Goal: Navigation & Orientation: Understand site structure

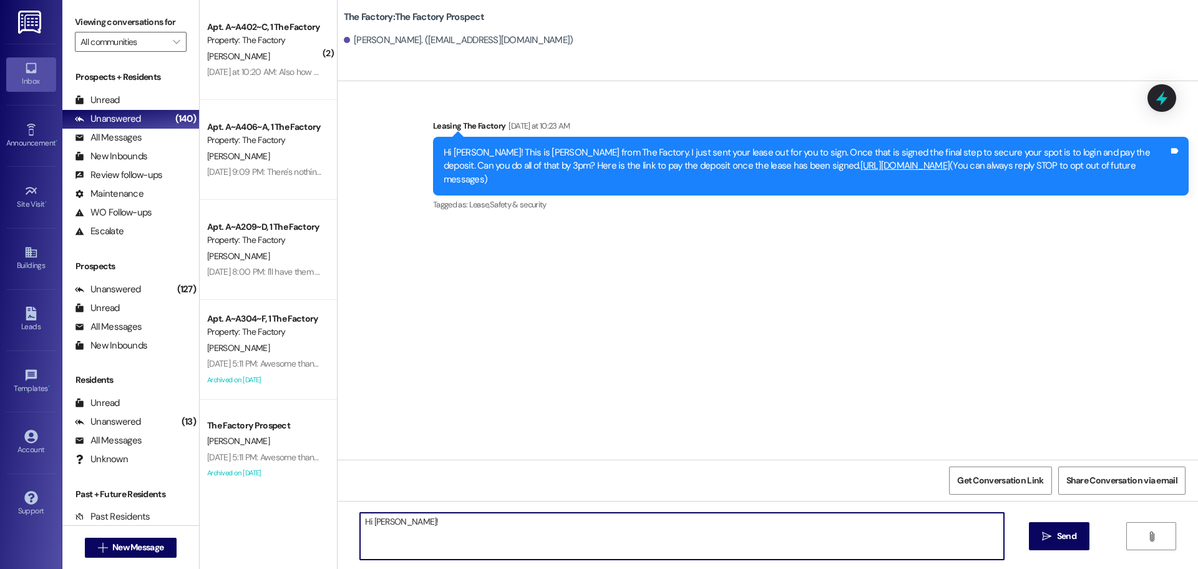
click at [418, 527] on textarea "Hi [PERSON_NAME]!" at bounding box center [682, 535] width 644 height 47
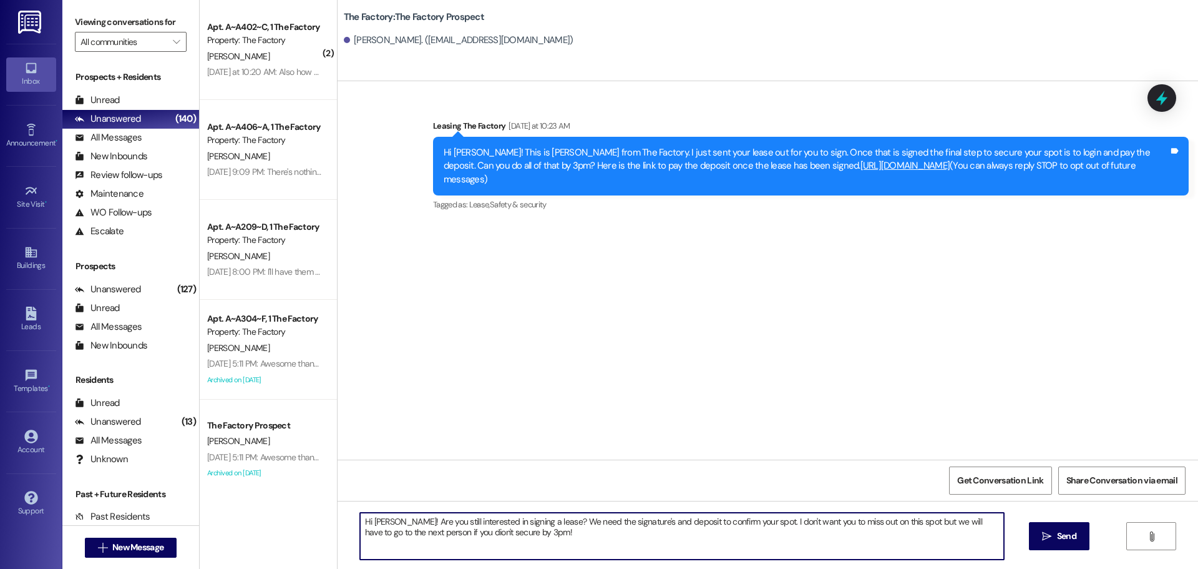
click at [428, 532] on textarea "Hi [PERSON_NAME]! Are you still interested in signing a lease? We need the sign…" at bounding box center [682, 535] width 644 height 47
drag, startPoint x: 536, startPoint y: 543, endPoint x: 318, endPoint y: 516, distance: 219.5
click at [318, 516] on div "( 2 ) Apt. A~A402~C, 1 The Factory Property: The Factory [PERSON_NAME] [DATE] a…" at bounding box center [699, 284] width 999 height 569
type textarea "Hi [PERSON_NAME]! Are you still interested in signing a lease? We need the sign…"
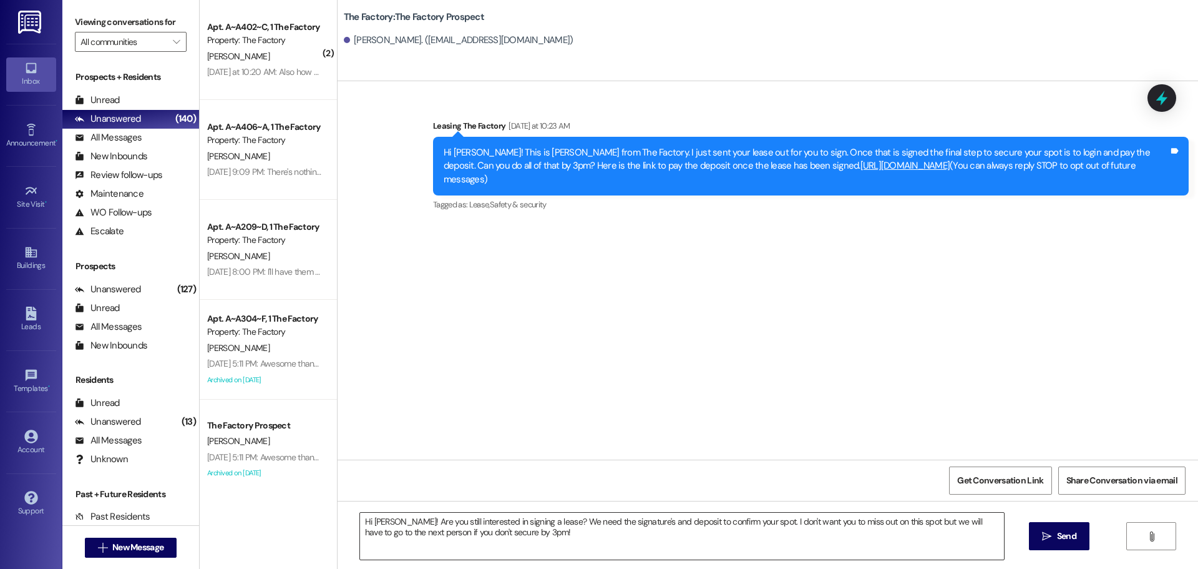
click at [366, 539] on textarea "Hi [PERSON_NAME]! Are you still interested in signing a lease? We need the sign…" at bounding box center [682, 535] width 644 height 47
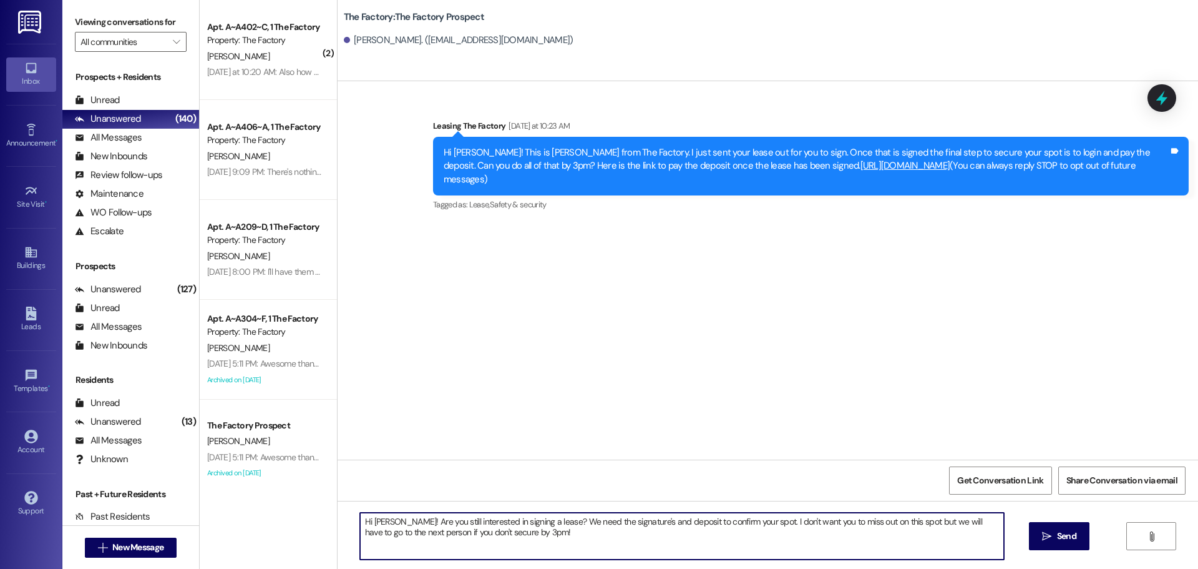
drag, startPoint x: 537, startPoint y: 534, endPoint x: 317, endPoint y: 519, distance: 220.2
click at [317, 519] on div "( 2 ) Apt. A~A402~C, 1 The Factory Property: The Factory [PERSON_NAME] [DATE] a…" at bounding box center [699, 284] width 999 height 569
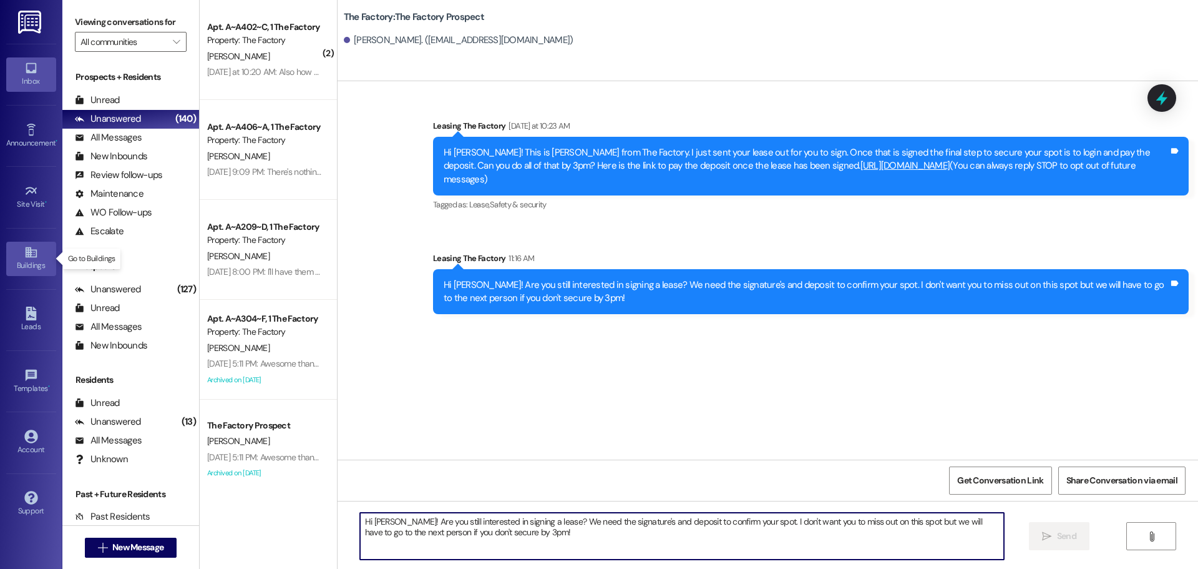
click at [19, 257] on link "Buildings" at bounding box center [31, 259] width 50 height 34
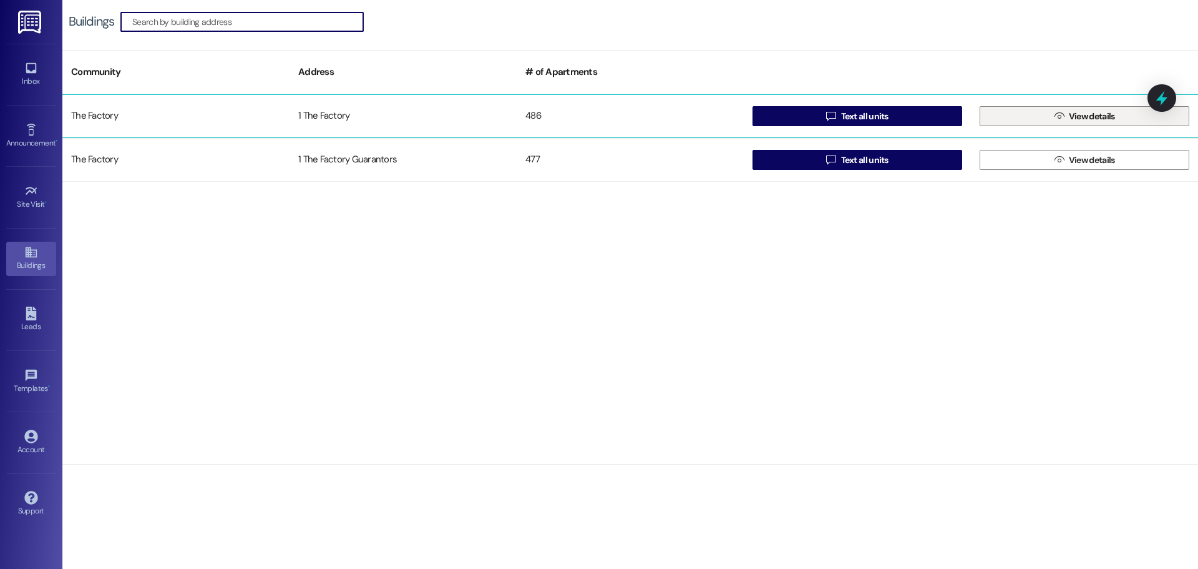
click at [1034, 117] on button " View details" at bounding box center [1085, 116] width 210 height 20
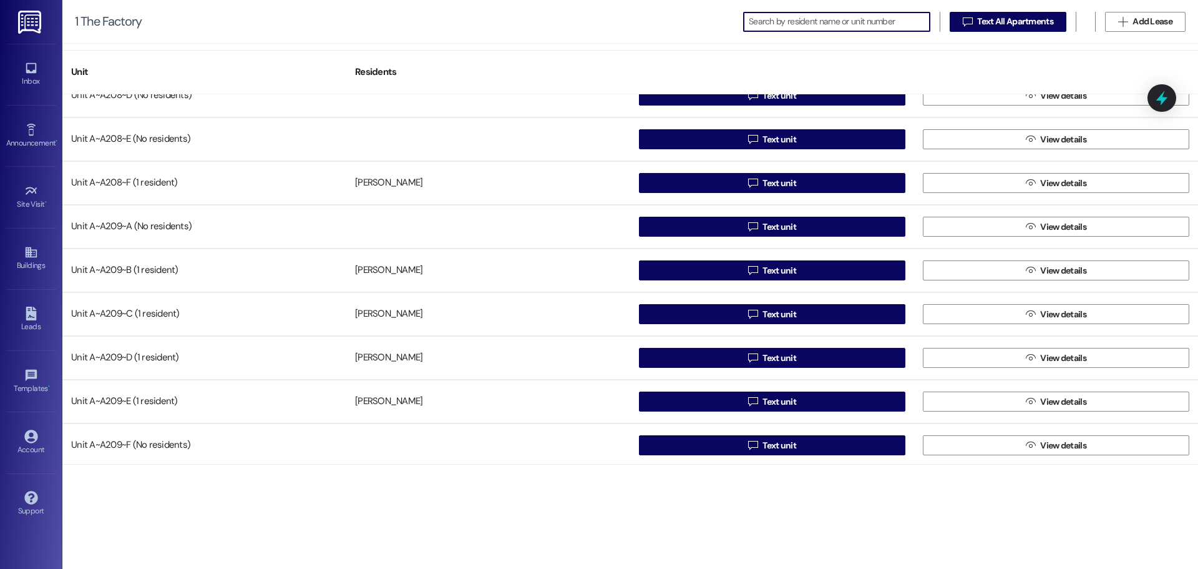
scroll to position [4119, 0]
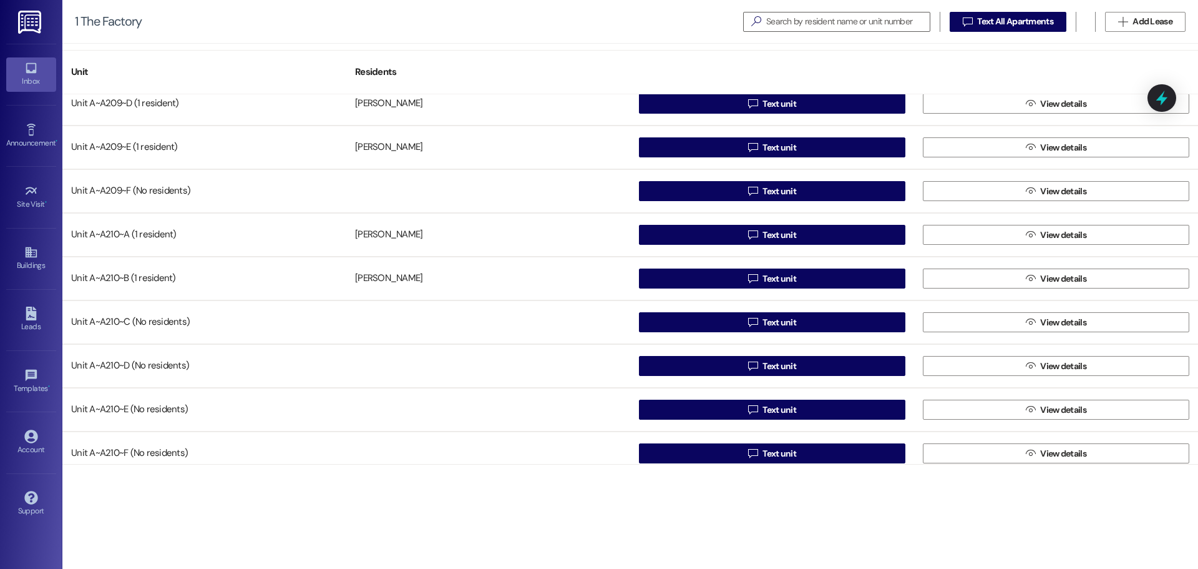
click at [47, 68] on link "Inbox" at bounding box center [31, 74] width 50 height 34
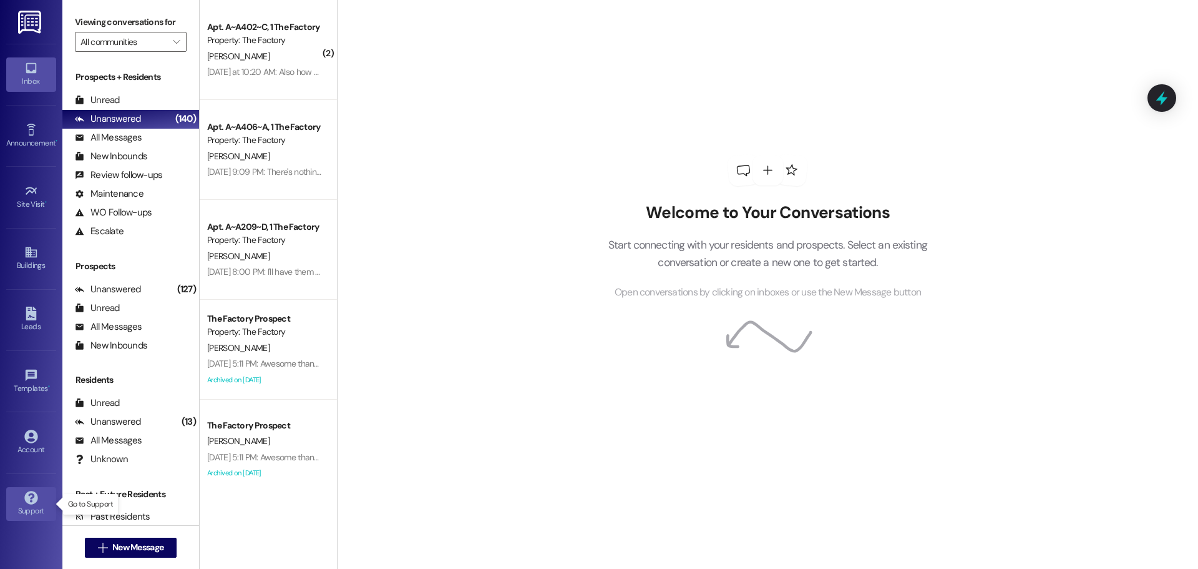
click at [21, 499] on link "Support" at bounding box center [31, 504] width 50 height 34
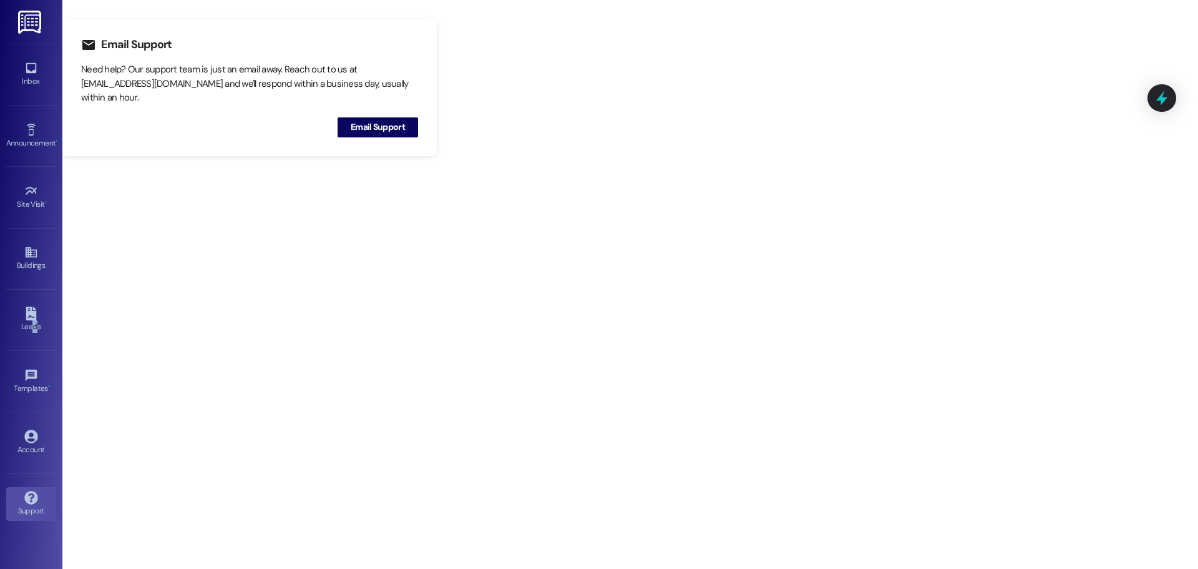
click at [35, 337] on div "Leads Go to Leads" at bounding box center [31, 319] width 50 height 61
click at [36, 321] on div "Leads" at bounding box center [31, 326] width 62 height 12
